Goal: Information Seeking & Learning: Learn about a topic

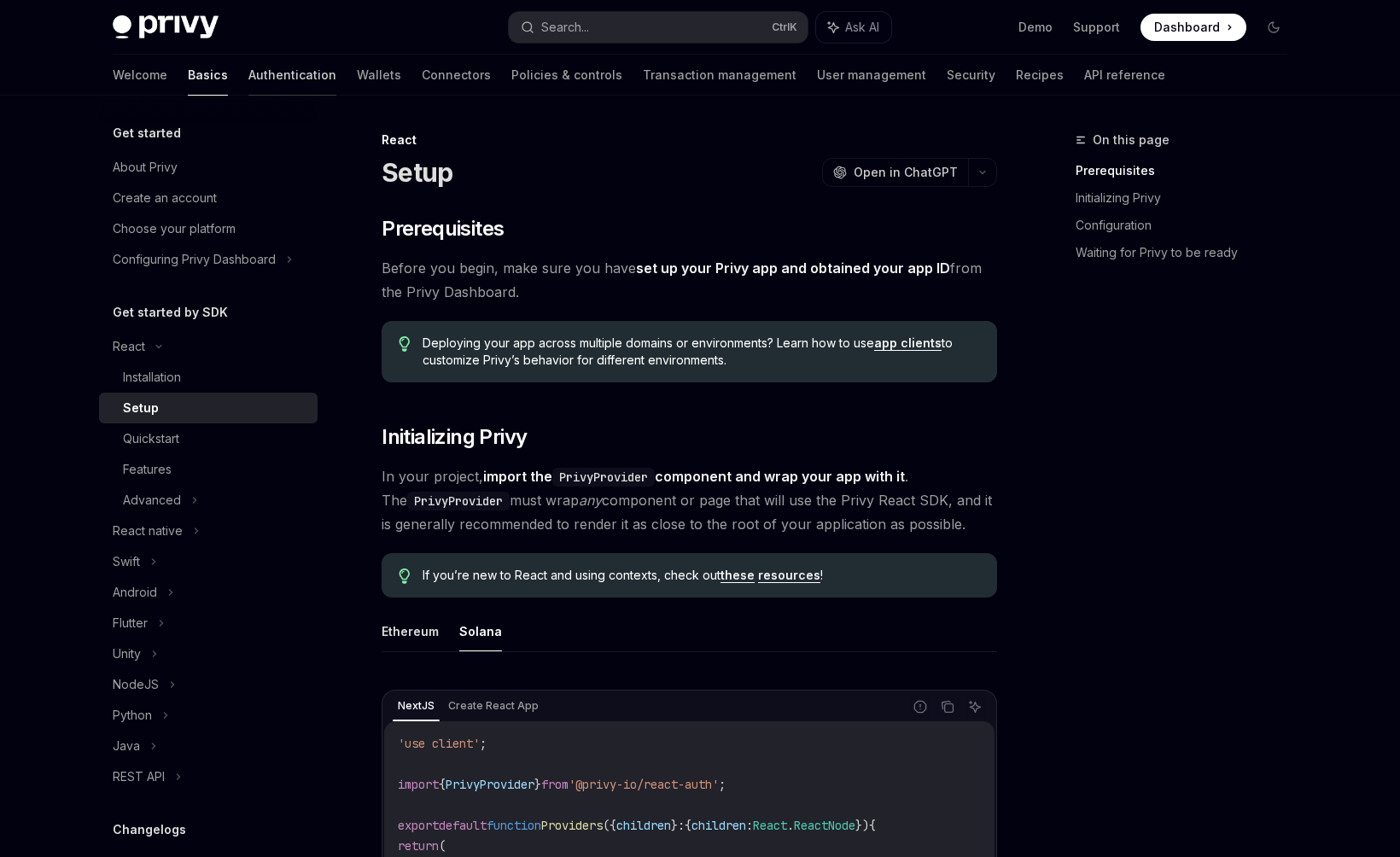
click at [249, 87] on link "Authentication" at bounding box center [292, 75] width 88 height 41
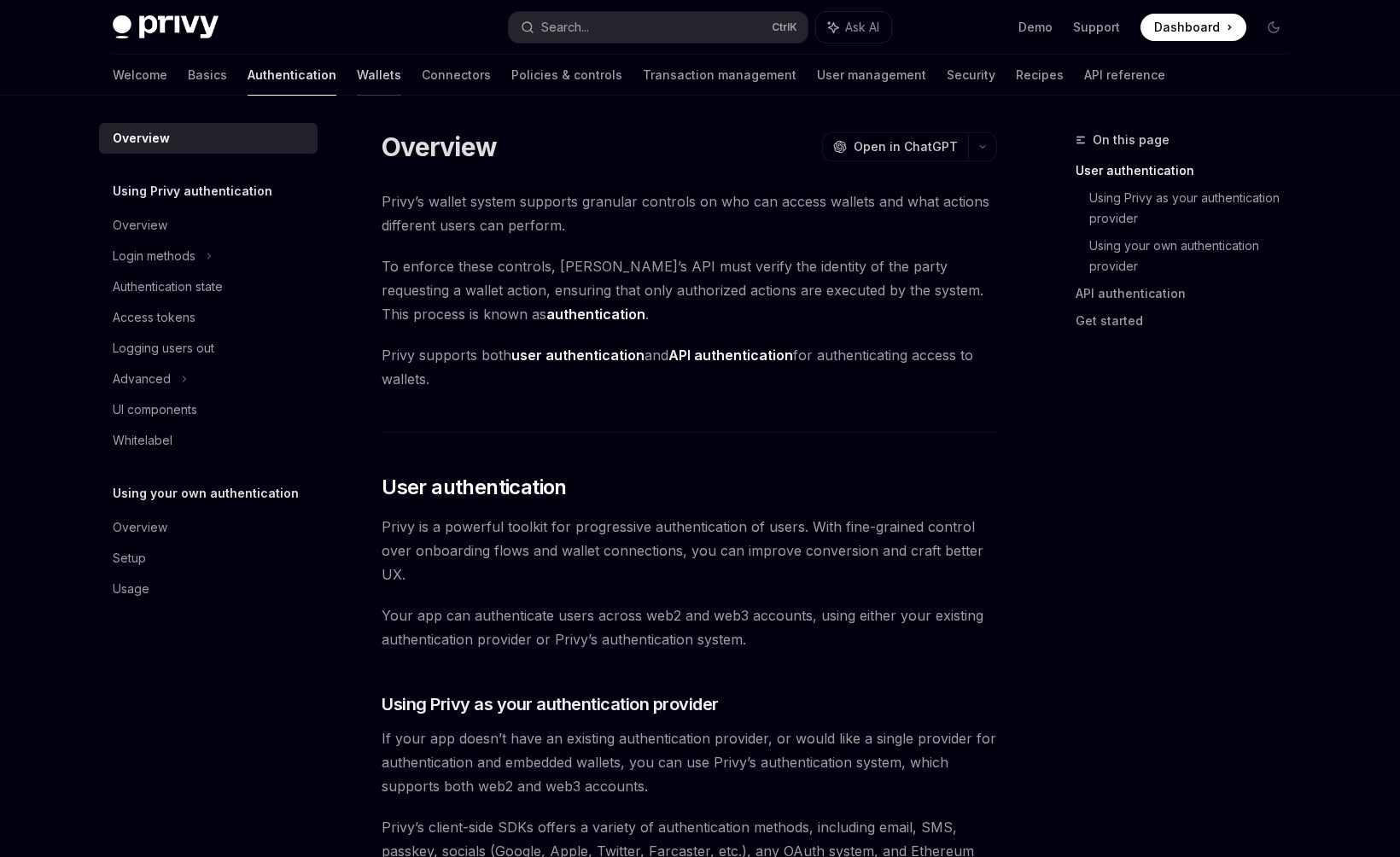
click at [357, 74] on link "Wallets" at bounding box center [379, 75] width 45 height 41
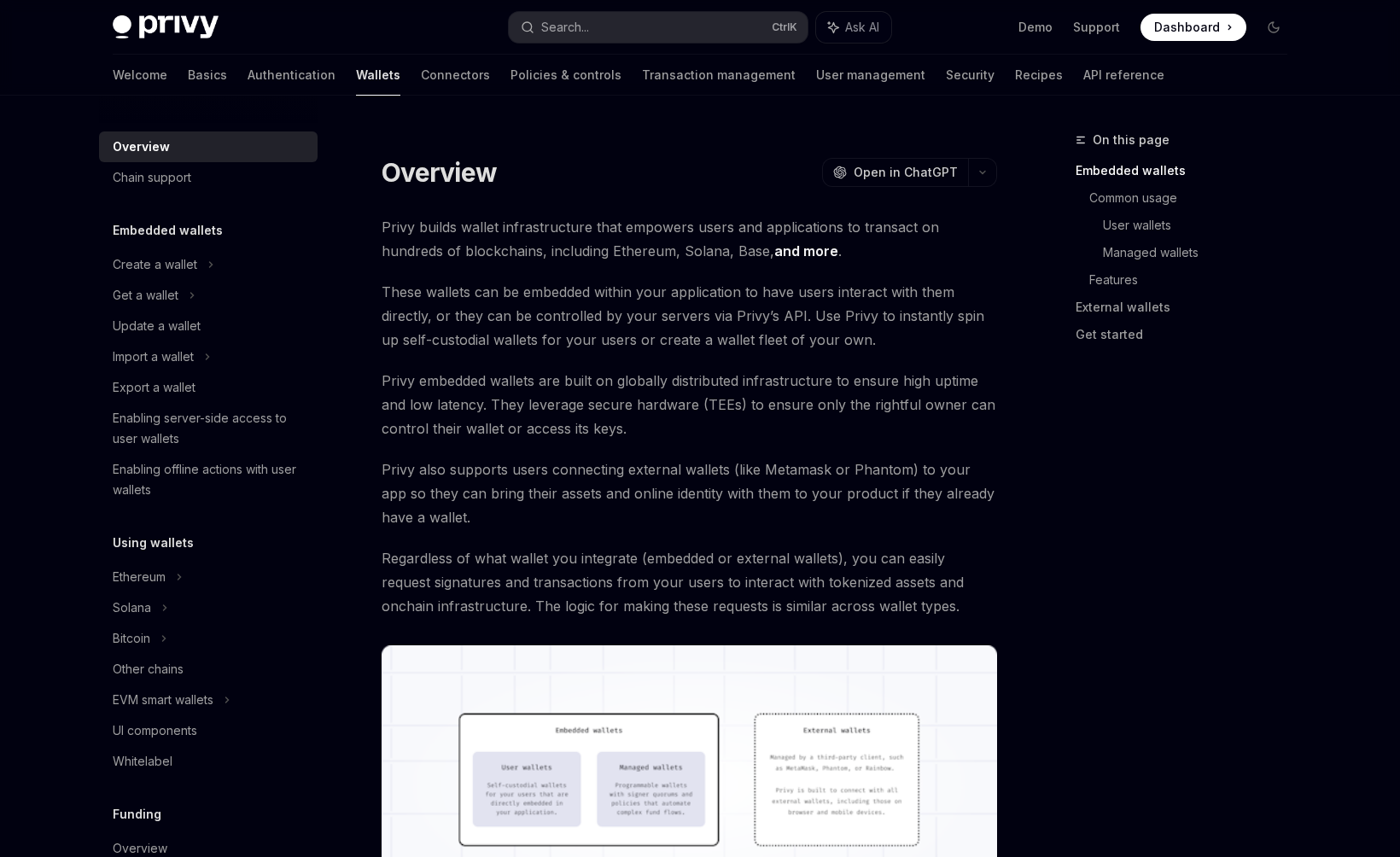
click at [336, 87] on div "Welcome Basics Authentication Wallets Connectors Policies & controls Transactio…" at bounding box center [638, 75] width 1051 height 41
click at [421, 85] on link "Connectors" at bounding box center [455, 75] width 69 height 41
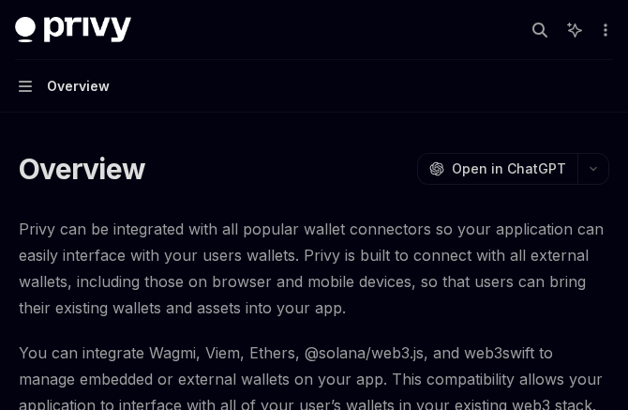
click at [230, 57] on div "Privy Docs home page Search... Ctrl K Ask AI Demo Support Dashboard Dashboard S…" at bounding box center [314, 30] width 598 height 60
click at [158, 261] on span "Privy can be integrated with all popular wallet connectors so your application …" at bounding box center [314, 268] width 591 height 105
click at [202, 271] on span "Privy can be integrated with all popular wallet connectors so your application …" at bounding box center [314, 268] width 591 height 105
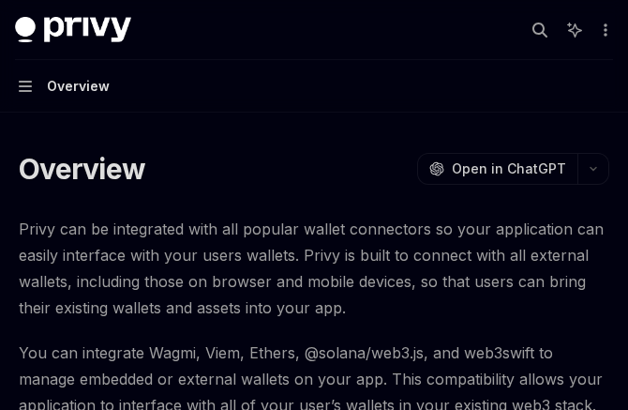
click at [273, 353] on span "You can integrate Wagmi, Viem, Ethers, @solana/web3.js, and web3swift to manage…" at bounding box center [314, 378] width 591 height 79
click at [272, 351] on span "You can integrate Wagmi, Viem, Ethers, @solana/web3.js, and web3swift to manage…" at bounding box center [314, 378] width 591 height 79
click at [261, 292] on span "Privy can be integrated with all popular wallet connectors so your application …" at bounding box center [314, 268] width 591 height 105
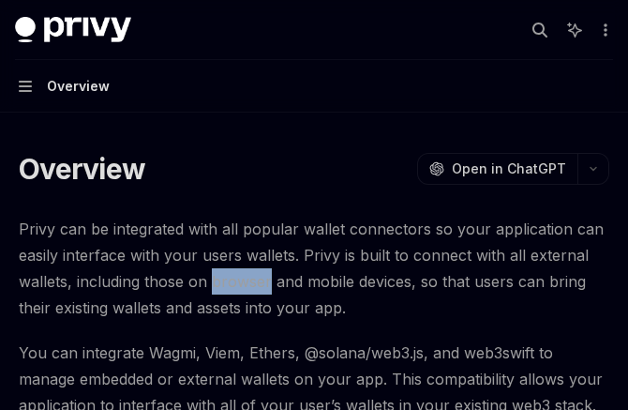
click at [261, 292] on span "Privy can be integrated with all popular wallet connectors so your application …" at bounding box center [314, 268] width 591 height 105
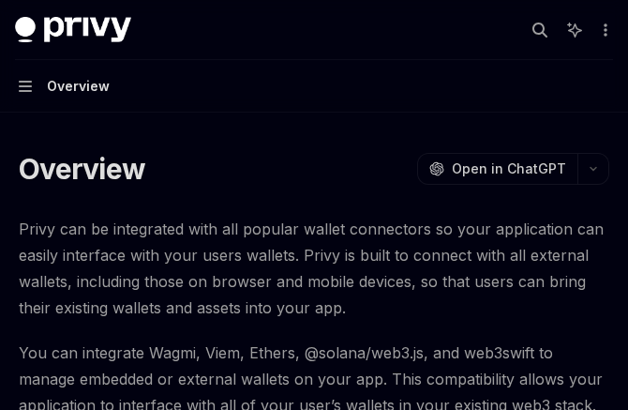
click at [261, 292] on span "Privy can be integrated with all popular wallet connectors so your application …" at bounding box center [314, 268] width 591 height 105
click at [259, 305] on span "Privy can be integrated with all popular wallet connectors so your application …" at bounding box center [314, 268] width 591 height 105
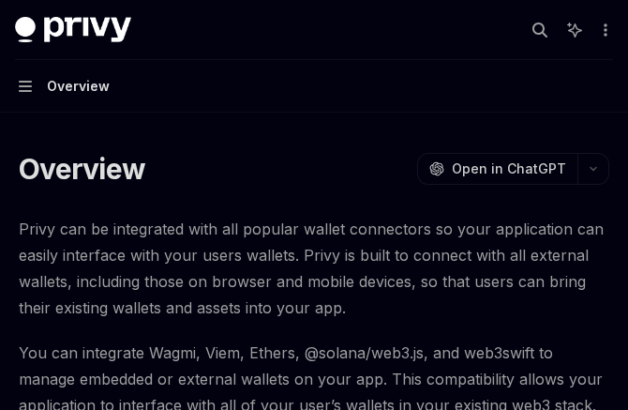
click at [259, 305] on span "Privy can be integrated with all popular wallet connectors so your application …" at bounding box center [314, 268] width 591 height 105
click at [302, 278] on span "Privy can be integrated with all popular wallet connectors so your application …" at bounding box center [314, 268] width 591 height 105
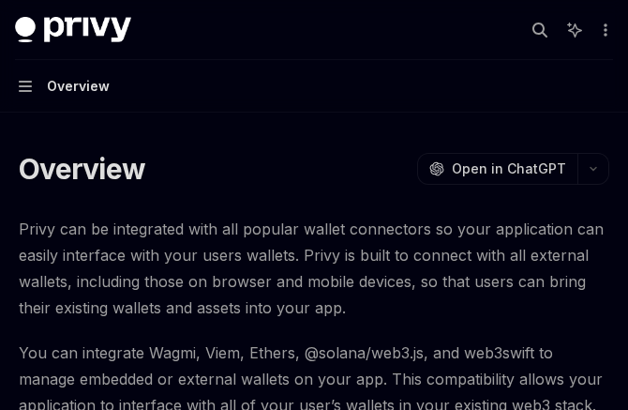
click at [248, 359] on span "You can integrate Wagmi, Viem, Ethers, @solana/web3.js, and web3swift to manage…" at bounding box center [314, 378] width 591 height 79
click at [249, 309] on span "Privy can be integrated with all popular wallet connectors so your application …" at bounding box center [314, 268] width 591 height 105
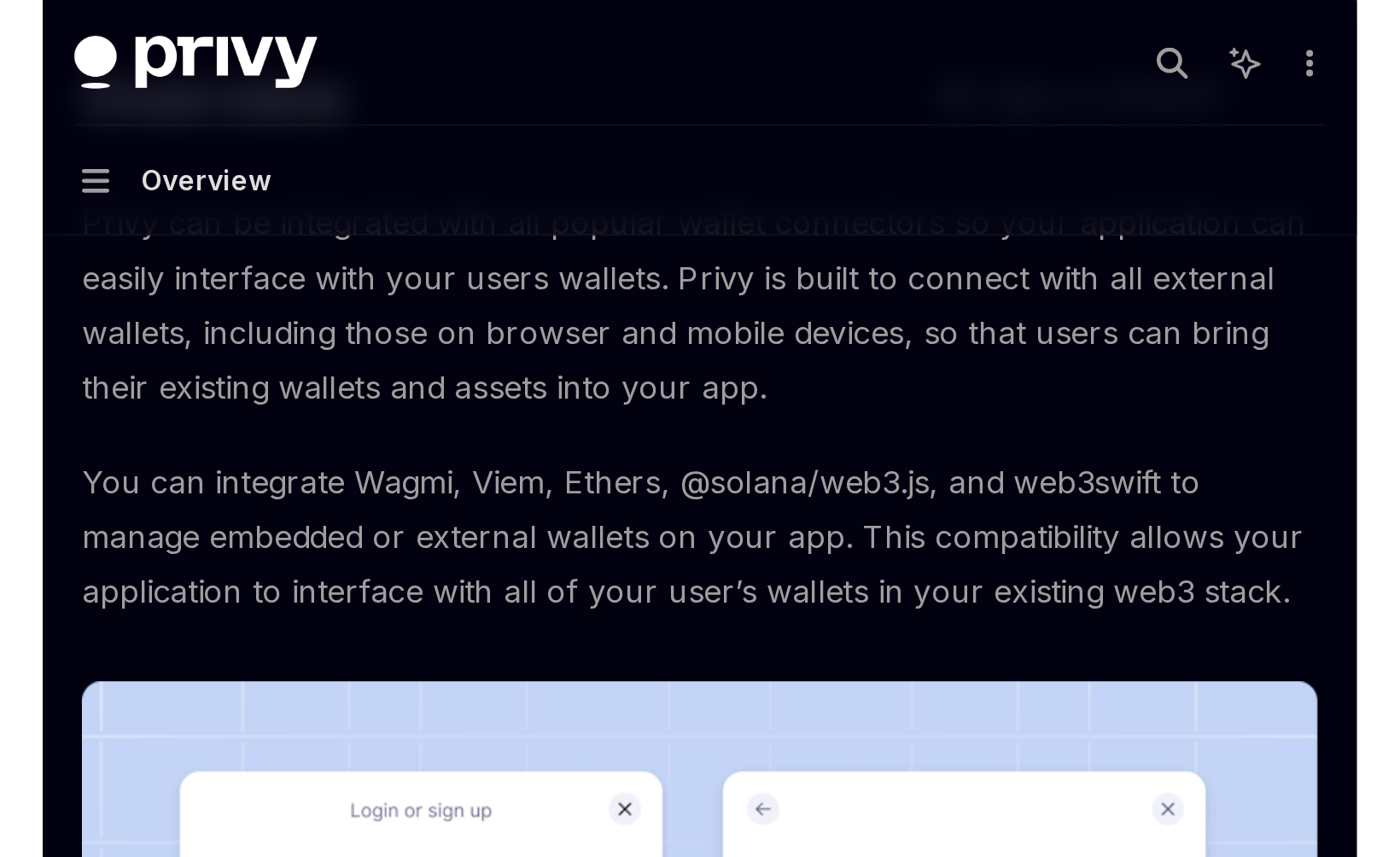
scroll to position [113, 0]
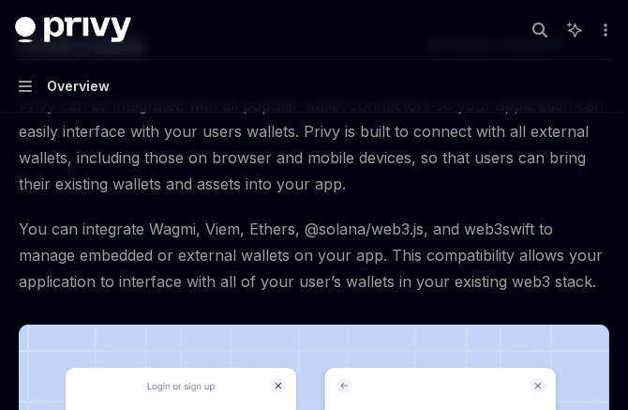
click at [263, 279] on span "You can integrate Wagmi, Viem, Ethers, @solana/web3.js, and web3swift to manage…" at bounding box center [314, 255] width 591 height 79
click at [264, 253] on span "You can integrate Wagmi, Viem, Ethers, @solana/web3.js, and web3swift to manage…" at bounding box center [314, 255] width 591 height 79
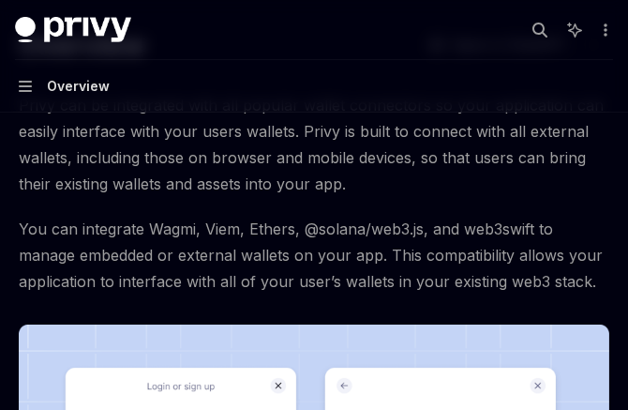
click at [264, 253] on span "You can integrate Wagmi, Viem, Ethers, @solana/web3.js, and web3swift to manage…" at bounding box center [314, 255] width 591 height 79
click at [271, 185] on span "Privy can be integrated with all popular wallet connectors so your application …" at bounding box center [314, 144] width 591 height 105
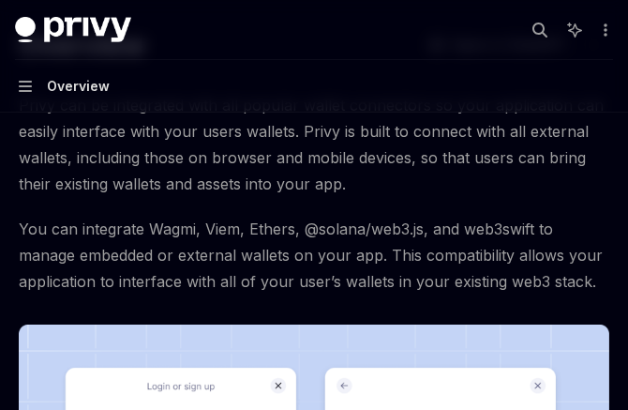
click at [306, 159] on span "Privy can be integrated with all popular wallet connectors so your application …" at bounding box center [314, 144] width 591 height 105
click at [281, 222] on span "You can integrate Wagmi, Viem, Ethers, @solana/web3.js, and web3swift to manage…" at bounding box center [314, 255] width 591 height 79
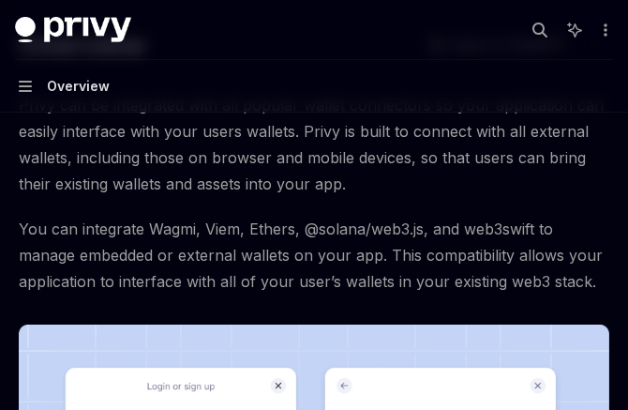
click at [281, 222] on span "You can integrate Wagmi, Viem, Ethers, @solana/web3.js, and web3swift to manage…" at bounding box center [314, 255] width 591 height 79
click at [271, 266] on span "You can integrate Wagmi, Viem, Ethers, @solana/web3.js, and web3swift to manage…" at bounding box center [314, 255] width 591 height 79
click at [270, 279] on span "You can integrate Wagmi, Viem, Ethers, @solana/web3.js, and web3swift to manage…" at bounding box center [314, 255] width 591 height 79
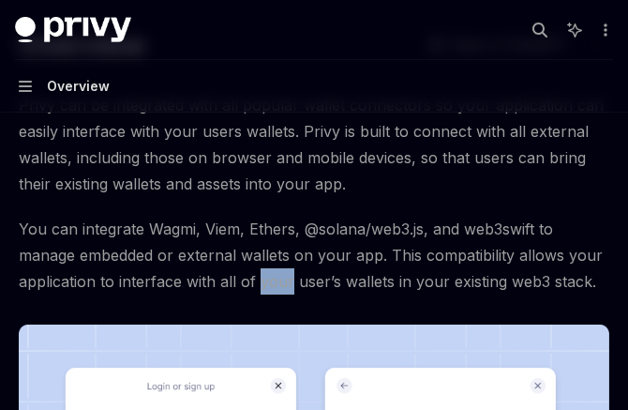
click at [270, 279] on span "You can integrate Wagmi, Viem, Ethers, @solana/web3.js, and web3swift to manage…" at bounding box center [314, 255] width 591 height 79
click at [268, 260] on span "You can integrate Wagmi, Viem, Ethers, @solana/web3.js, and web3swift to manage…" at bounding box center [314, 255] width 591 height 79
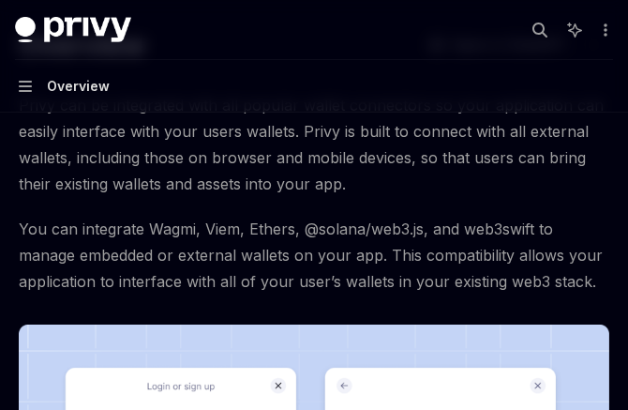
click at [271, 218] on span "You can integrate Wagmi, Viem, Ethers, @solana/web3.js, and web3swift to manage…" at bounding box center [314, 255] width 591 height 79
click at [281, 278] on span "You can integrate Wagmi, Viem, Ethers, @solana/web3.js, and web3swift to manage…" at bounding box center [314, 255] width 591 height 79
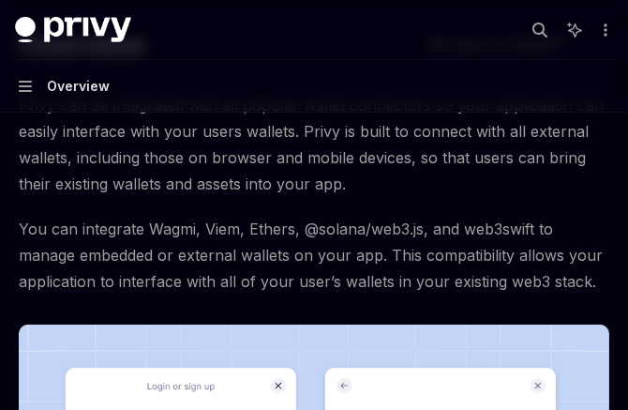
click at [278, 258] on span "You can integrate Wagmi, Viem, Ethers, @solana/web3.js, and web3swift to manage…" at bounding box center [314, 255] width 591 height 79
click at [276, 228] on span "You can integrate Wagmi, Viem, Ethers, @solana/web3.js, and web3swift to manage…" at bounding box center [314, 255] width 591 height 79
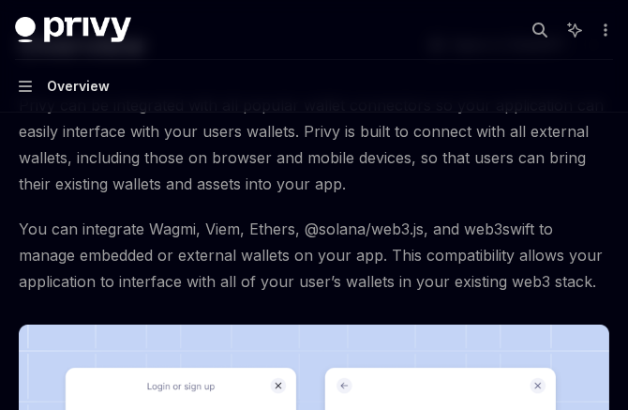
click at [276, 228] on span "You can integrate Wagmi, Viem, Ethers, @solana/web3.js, and web3swift to manage…" at bounding box center [314, 255] width 591 height 79
click at [272, 250] on span "You can integrate Wagmi, Viem, Ethers, @solana/web3.js, and web3swift to manage…" at bounding box center [314, 255] width 591 height 79
click at [270, 237] on span "You can integrate Wagmi, Viem, Ethers, @solana/web3.js, and web3swift to manage…" at bounding box center [314, 255] width 591 height 79
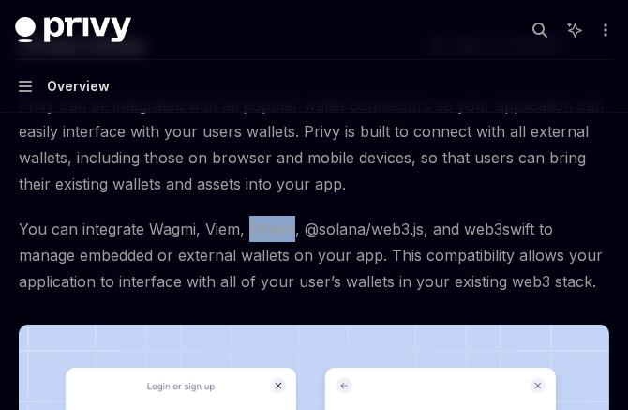
click at [270, 237] on span "You can integrate Wagmi, Viem, Ethers, @solana/web3.js, and web3swift to manage…" at bounding box center [314, 255] width 591 height 79
click at [266, 253] on span "You can integrate Wagmi, Viem, Ethers, @solana/web3.js, and web3swift to manage…" at bounding box center [314, 255] width 591 height 79
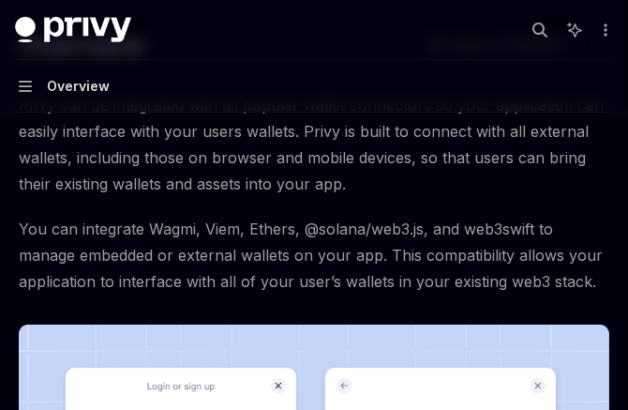
click at [264, 240] on span "You can integrate Wagmi, Viem, Ethers, @solana/web3.js, and web3swift to manage…" at bounding box center [314, 255] width 591 height 79
click at [265, 258] on span "You can integrate Wagmi, Viem, Ethers, @solana/web3.js, and web3swift to manage…" at bounding box center [314, 255] width 591 height 79
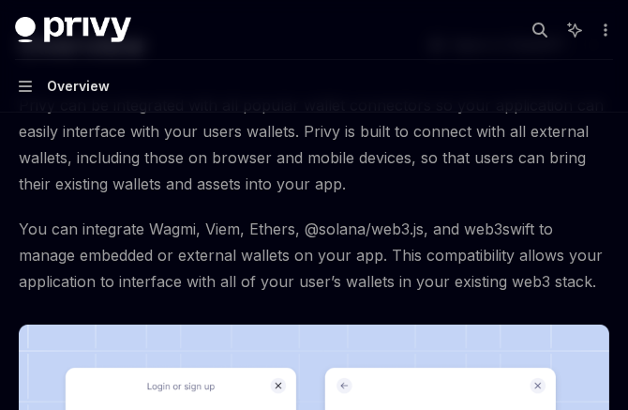
click at [265, 258] on span "You can integrate Wagmi, Viem, Ethers, @solana/web3.js, and web3swift to manage…" at bounding box center [314, 255] width 591 height 79
click at [262, 236] on span "You can integrate Wagmi, Viem, Ethers, @solana/web3.js, and web3swift to manage…" at bounding box center [314, 255] width 591 height 79
click at [262, 251] on span "You can integrate Wagmi, Viem, Ethers, @solana/web3.js, and web3swift to manage…" at bounding box center [314, 255] width 591 height 79
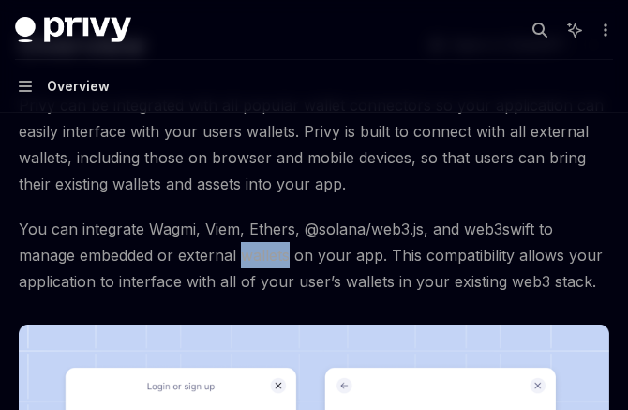
click at [262, 250] on span "You can integrate Wagmi, Viem, Ethers, @solana/web3.js, and web3swift to manage…" at bounding box center [314, 255] width 591 height 79
click at [260, 226] on span "You can integrate Wagmi, Viem, Ethers, @solana/web3.js, and web3swift to manage…" at bounding box center [314, 255] width 591 height 79
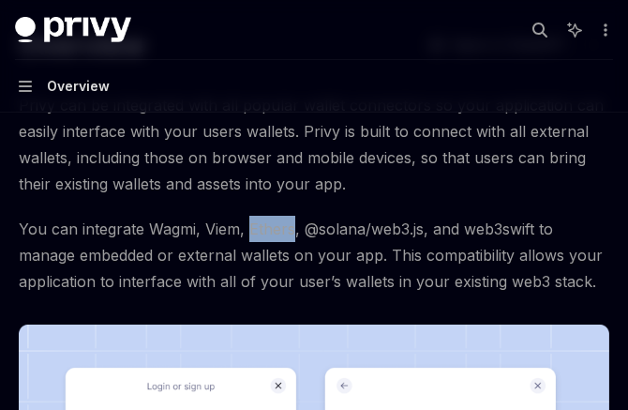
click at [260, 226] on span "You can integrate Wagmi, Viem, Ethers, @solana/web3.js, and web3swift to manage…" at bounding box center [314, 255] width 591 height 79
click at [267, 260] on span "You can integrate Wagmi, Viem, Ethers, @solana/web3.js, and web3swift to manage…" at bounding box center [314, 255] width 591 height 79
type textarea "*"
